Goal: Find specific page/section: Find specific page/section

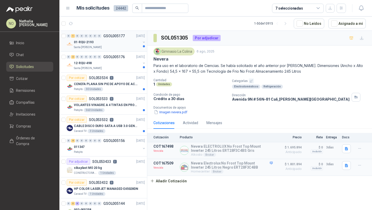
click at [111, 44] on div "01-RQU-2193" at bounding box center [107, 42] width 67 height 6
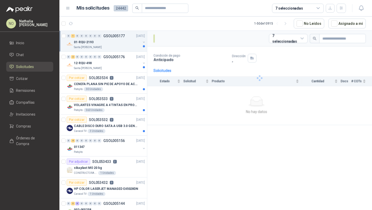
click at [111, 44] on div "01-RQU-2193" at bounding box center [107, 42] width 67 height 6
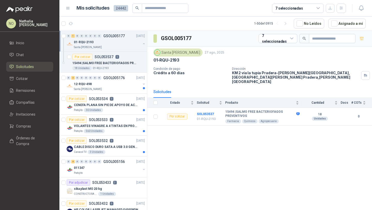
click at [111, 44] on div "01-RQU-2193" at bounding box center [107, 42] width 67 height 6
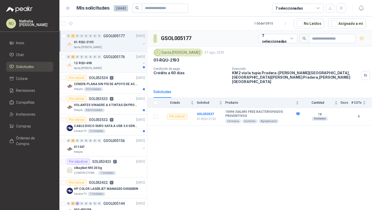
click at [106, 62] on div "12-RQU-498" at bounding box center [107, 63] width 67 height 6
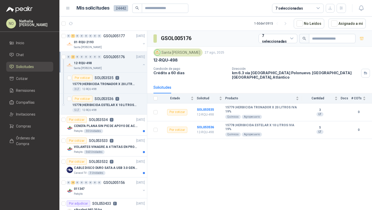
click at [106, 62] on div "12-RQU-498" at bounding box center [107, 63] width 67 height 6
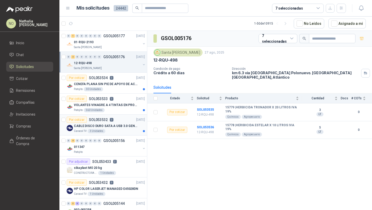
click at [118, 128] on div "CABLE DISCO DURO SATA A USB 3.0 GENERICO" at bounding box center [109, 126] width 71 height 6
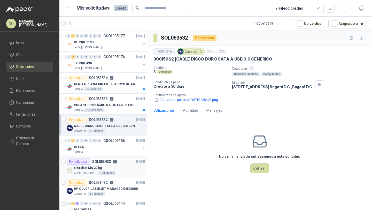
click at [113, 165] on div "sika plast MO 20 kg" at bounding box center [109, 168] width 71 height 6
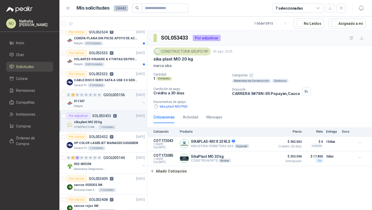
scroll to position [44, 0]
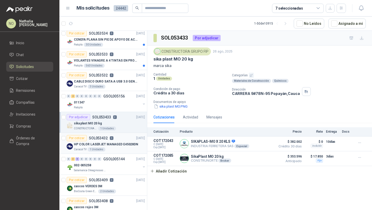
click at [121, 145] on p "HP COLOR LASERJET MANAGED E45028DN" at bounding box center [106, 144] width 64 height 5
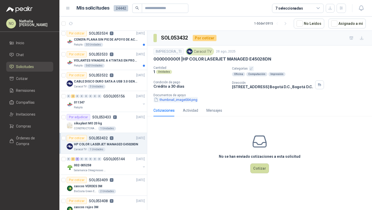
click at [183, 101] on button "thumbnail_image004.png" at bounding box center [176, 99] width 44 height 5
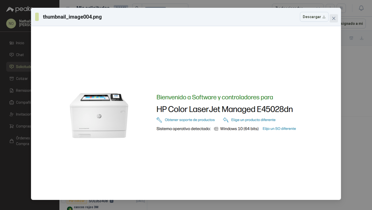
click at [334, 19] on icon "close" at bounding box center [334, 18] width 4 height 4
